Goal: Information Seeking & Learning: Understand process/instructions

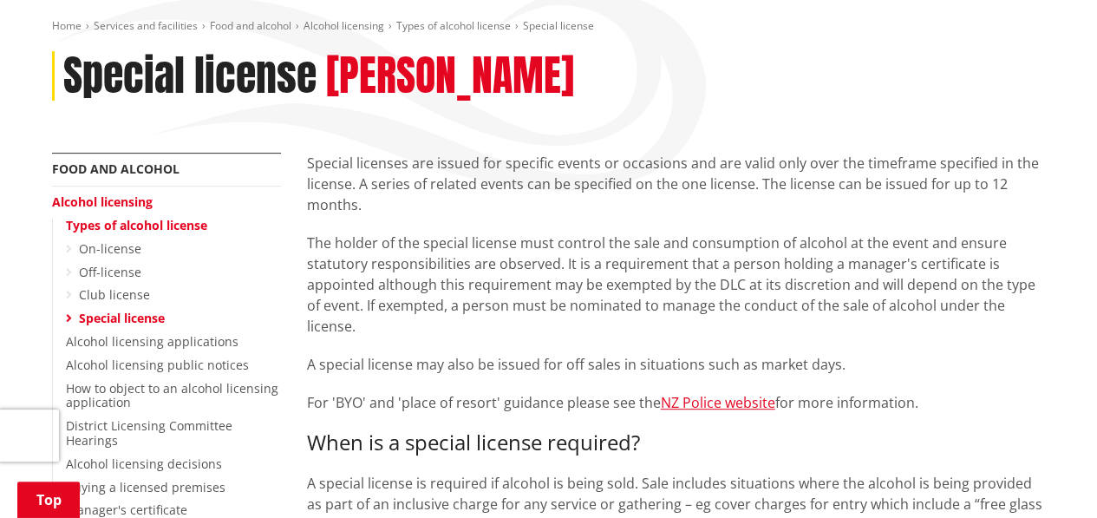
scroll to position [173, 0]
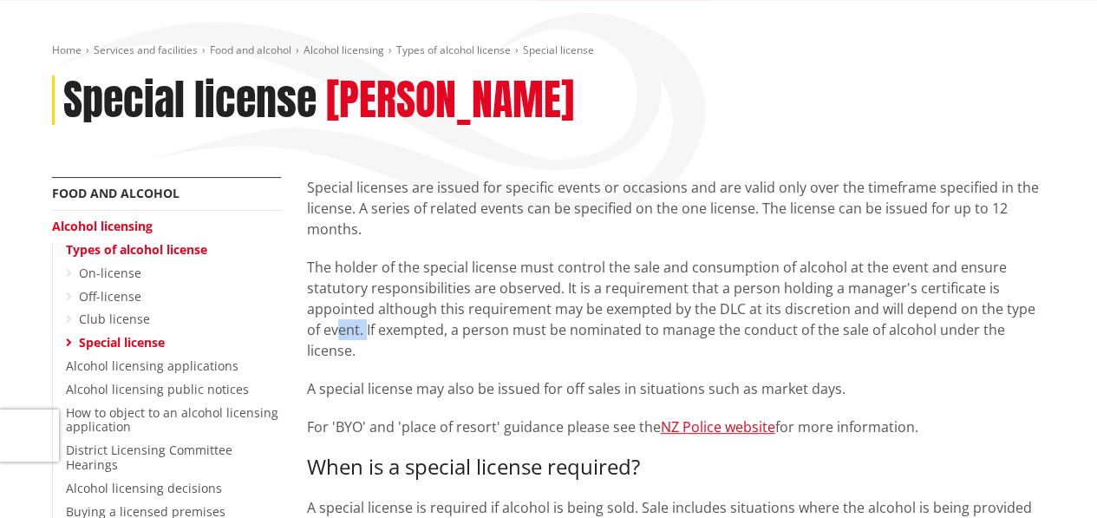
drag, startPoint x: 349, startPoint y: 332, endPoint x: 319, endPoint y: 324, distance: 30.5
click at [319, 324] on p "The holder of the special license must control the sale and consumption of alco…" at bounding box center [676, 309] width 739 height 104
drag, startPoint x: 319, startPoint y: 324, endPoint x: 362, endPoint y: 331, distance: 43.9
click at [363, 334] on p "The holder of the special license must control the sale and consumption of alco…" at bounding box center [676, 309] width 739 height 104
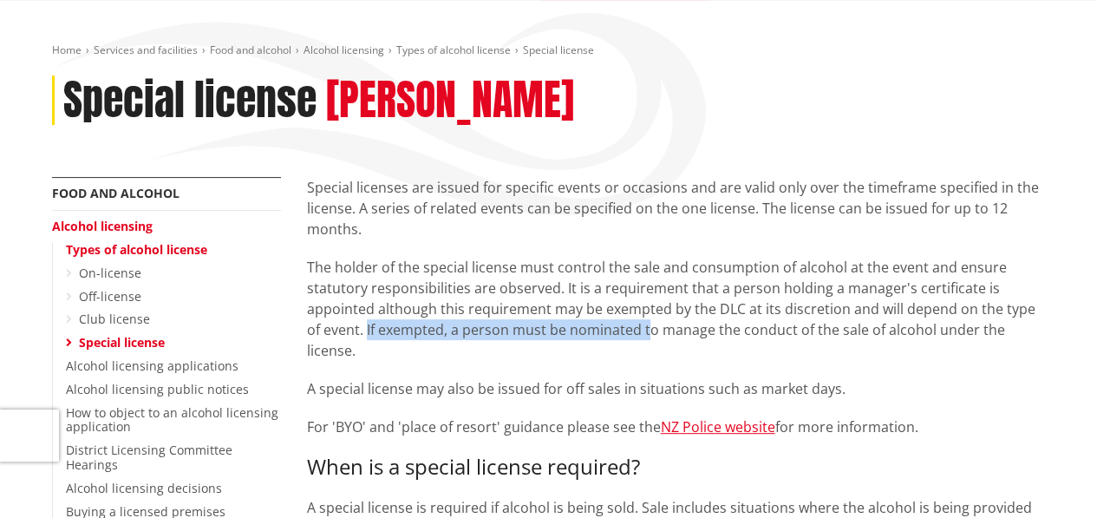
drag, startPoint x: 348, startPoint y: 329, endPoint x: 633, endPoint y: 336, distance: 285.4
click at [633, 336] on p "The holder of the special license must control the sale and consumption of alco…" at bounding box center [676, 309] width 739 height 104
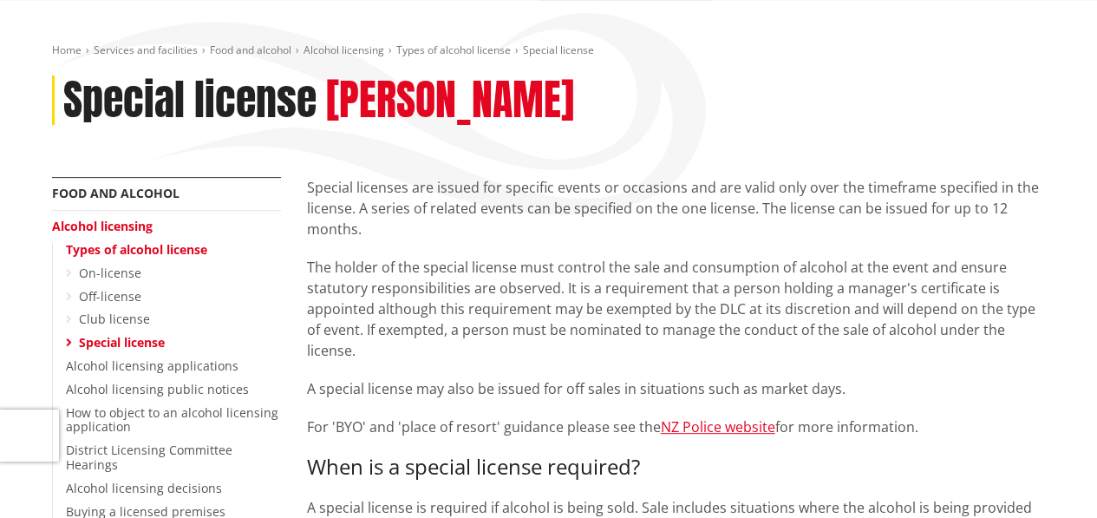
drag, startPoint x: 633, startPoint y: 336, endPoint x: 623, endPoint y: 346, distance: 14.7
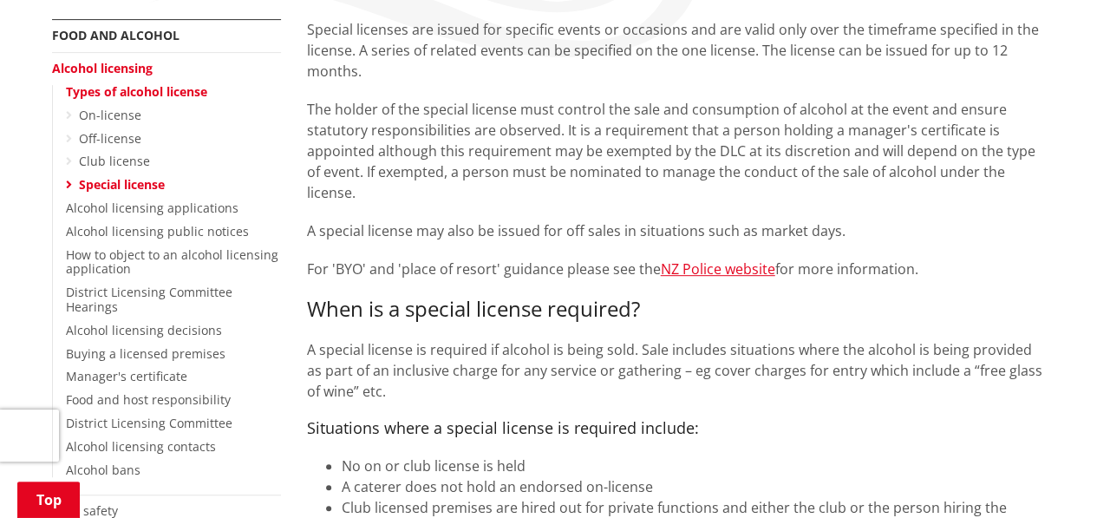
scroll to position [347, 0]
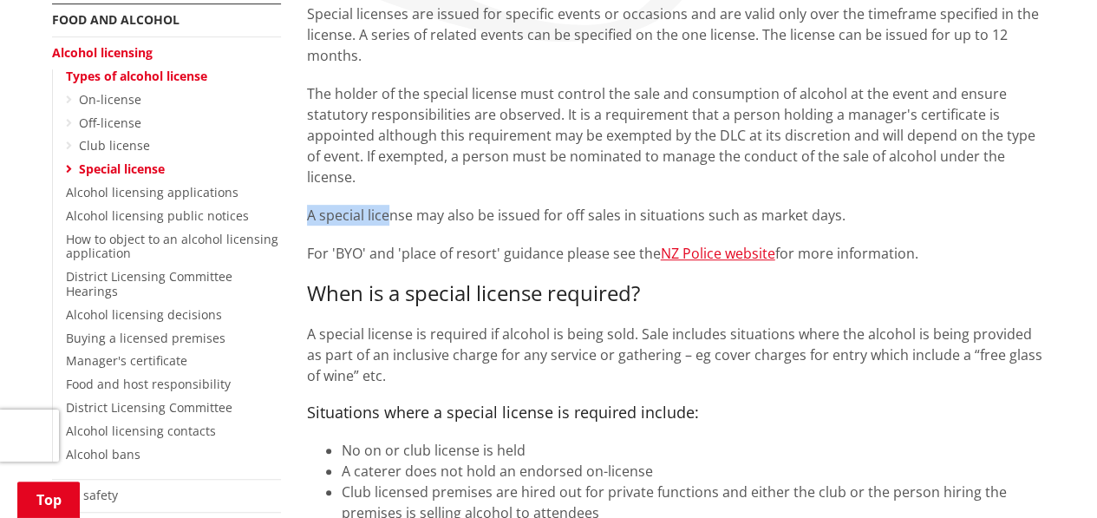
drag, startPoint x: 307, startPoint y: 195, endPoint x: 389, endPoint y: 201, distance: 81.7
click at [389, 205] on p "A special license may also be issued for off sales in situations such as market…" at bounding box center [676, 215] width 739 height 21
drag, startPoint x: 389, startPoint y: 201, endPoint x: 399, endPoint y: 209, distance: 13.0
click at [399, 209] on div "Special licenses are issued for specific events or occasions and are valid only…" at bounding box center [676, 498] width 739 height 991
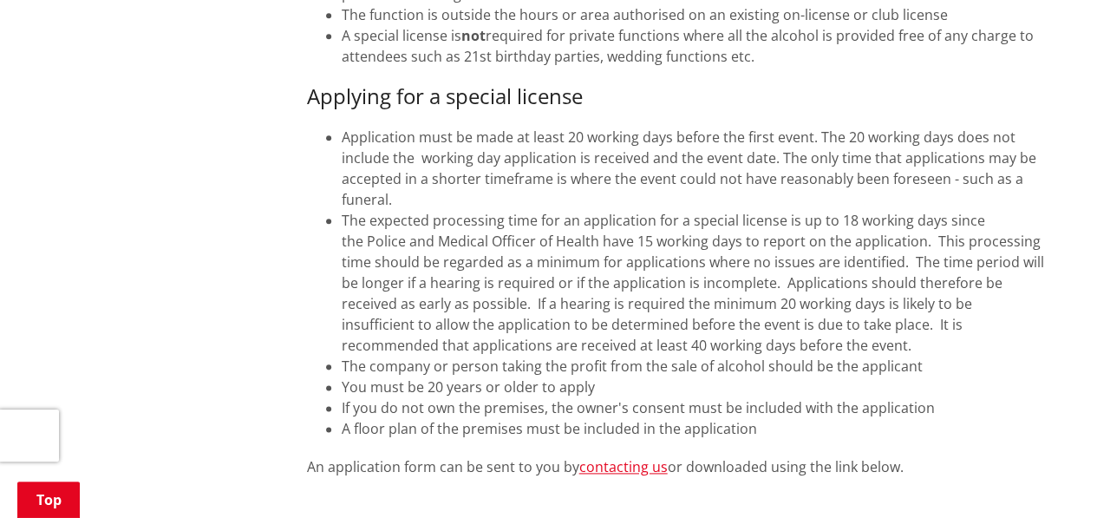
scroll to position [867, 0]
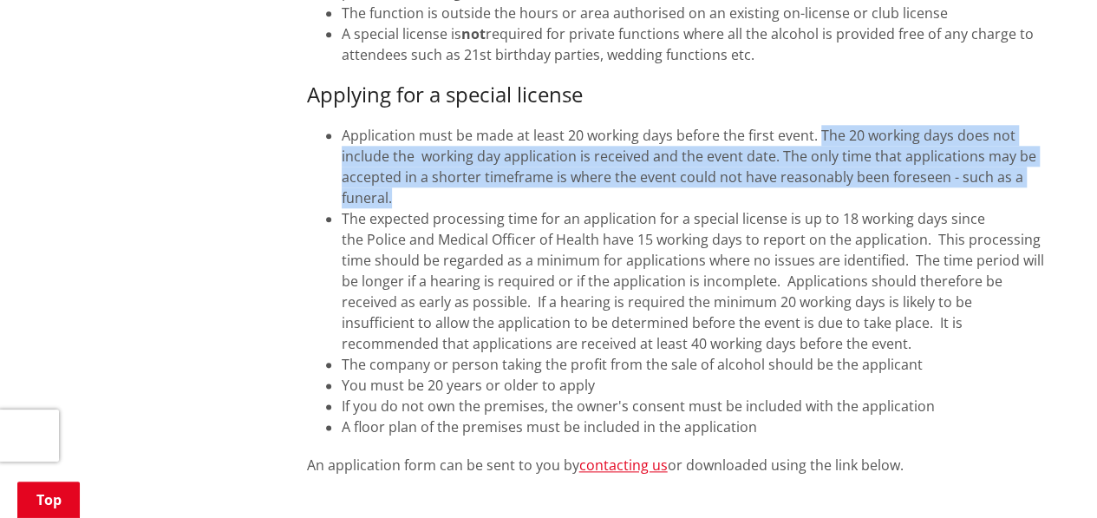
drag, startPoint x: 820, startPoint y: 116, endPoint x: 827, endPoint y: 178, distance: 62.0
click at [827, 178] on li "Application must be made at least 20 working days before the first event. The 2…" at bounding box center [694, 166] width 704 height 83
click at [841, 167] on li "Application must be made at least 20 working days before the first event. The 2…" at bounding box center [694, 166] width 704 height 83
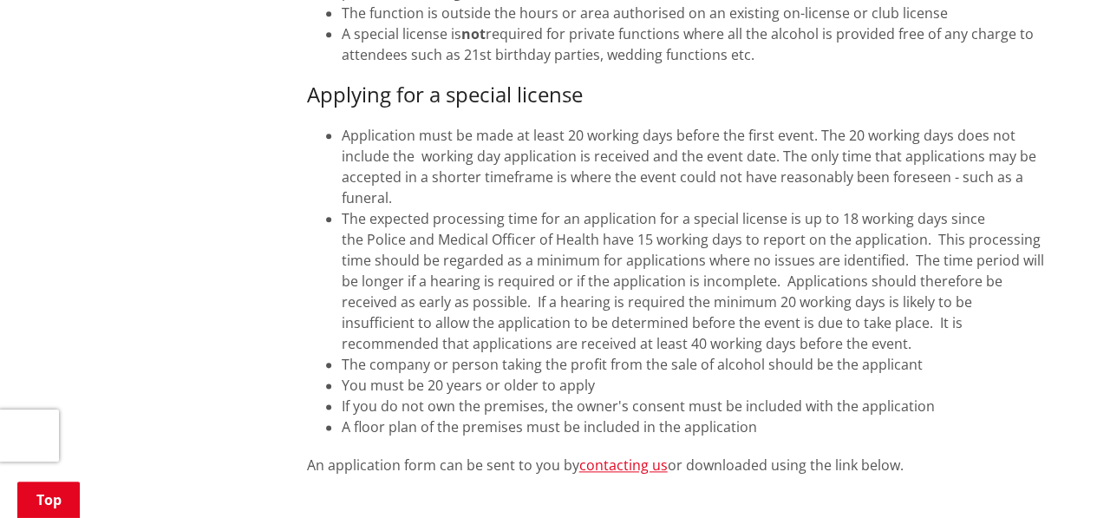
click at [323, 195] on ul "Application must be made at least 20 working days before the first event. The 2…" at bounding box center [676, 281] width 739 height 312
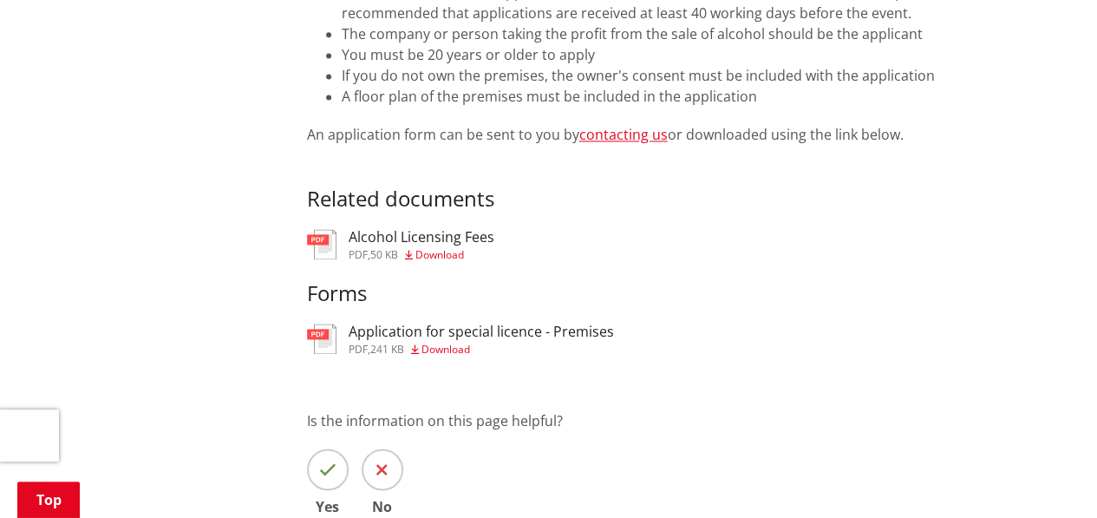
scroll to position [1214, 0]
